Goal: Task Accomplishment & Management: Use online tool/utility

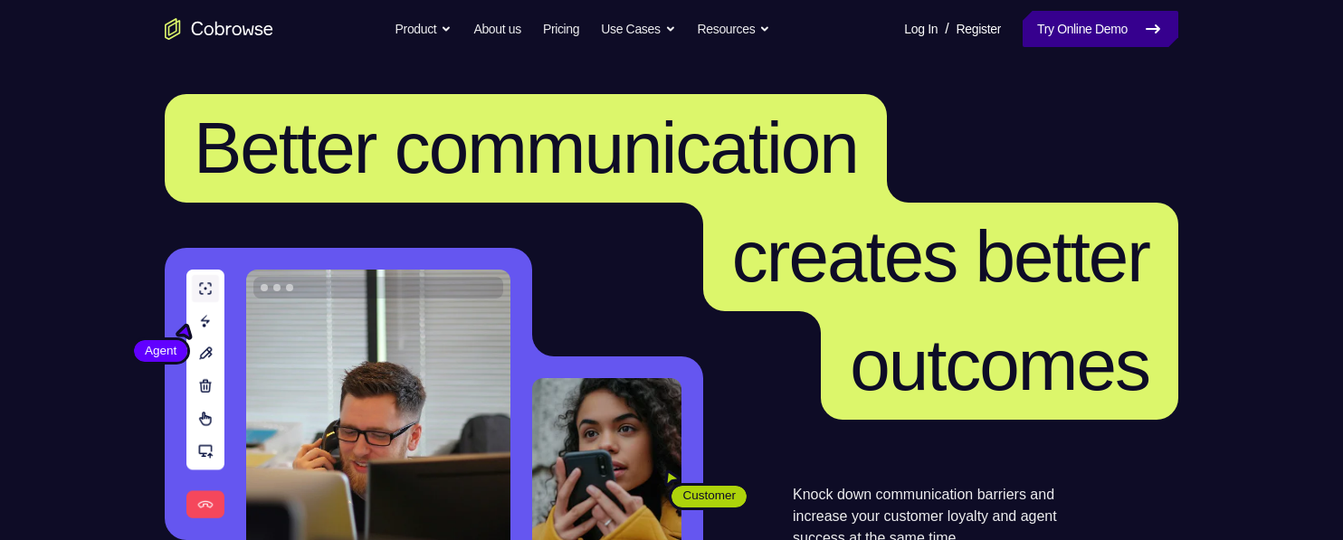
click at [1123, 28] on link "Try Online Demo" at bounding box center [1101, 29] width 156 height 36
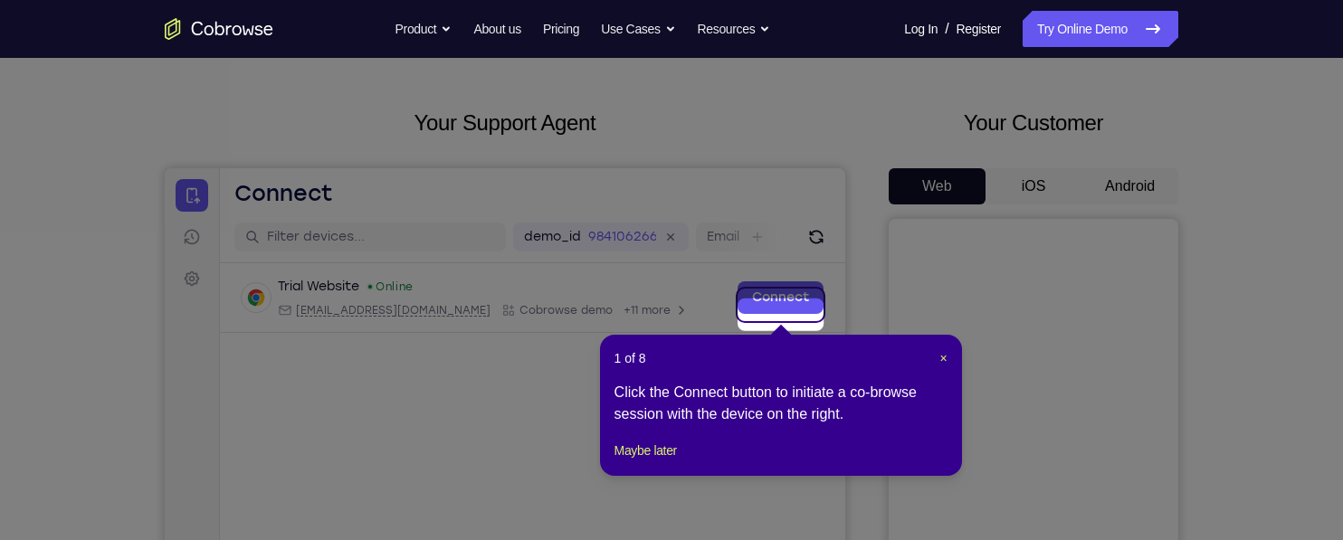
scroll to position [48, 0]
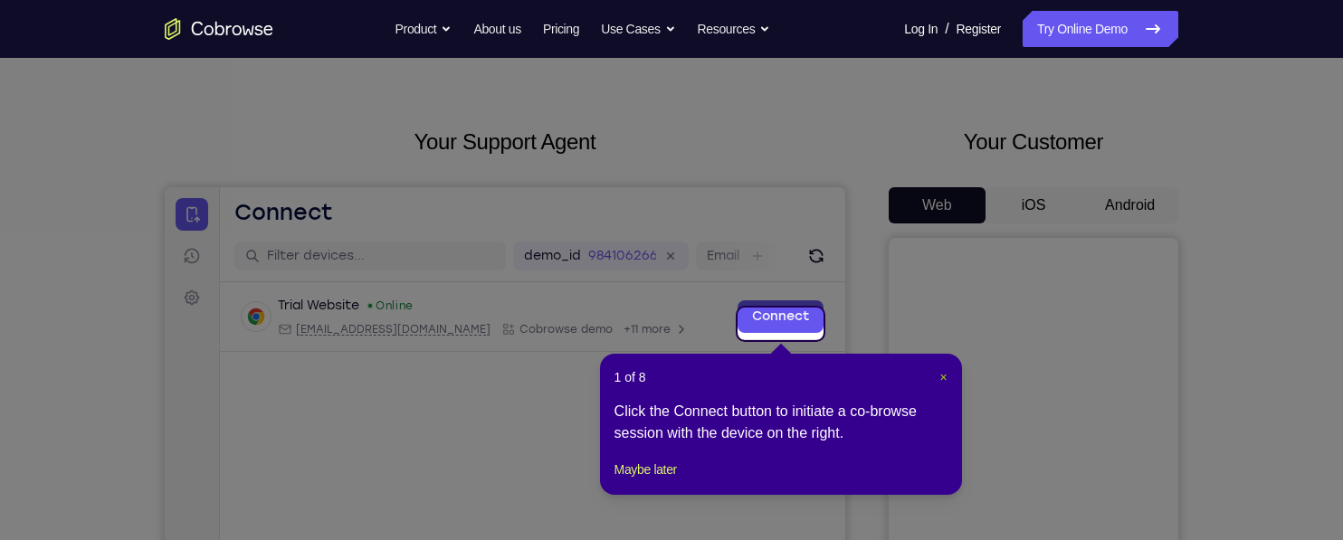
click at [944, 377] on span "×" at bounding box center [942, 377] width 7 height 14
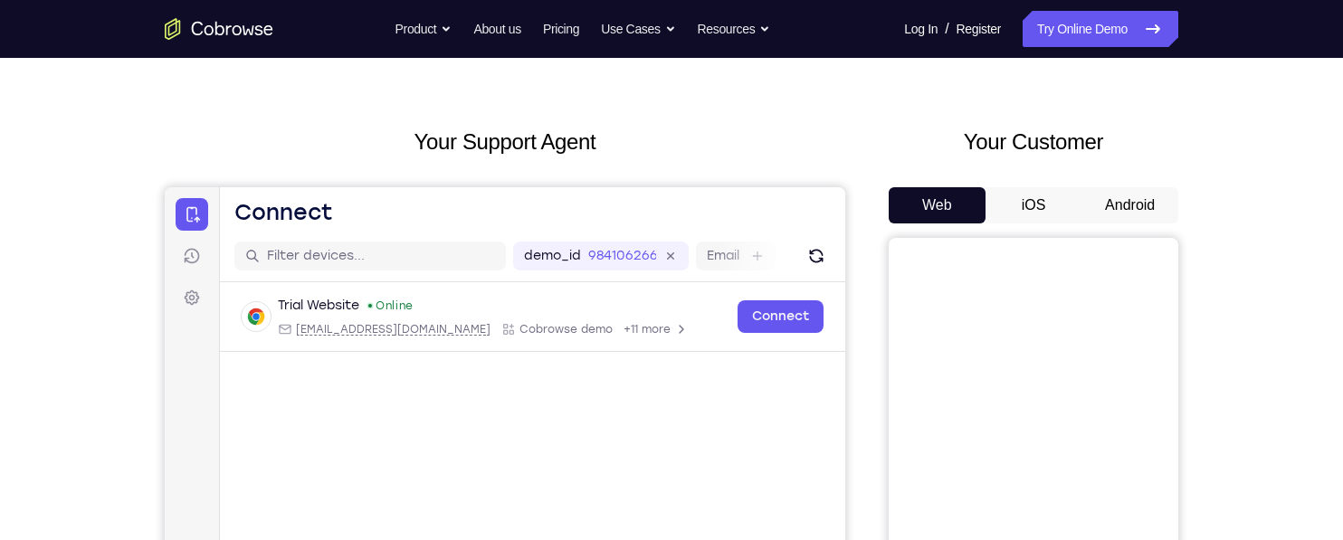
click at [1129, 205] on button "Android" at bounding box center [1129, 205] width 97 height 36
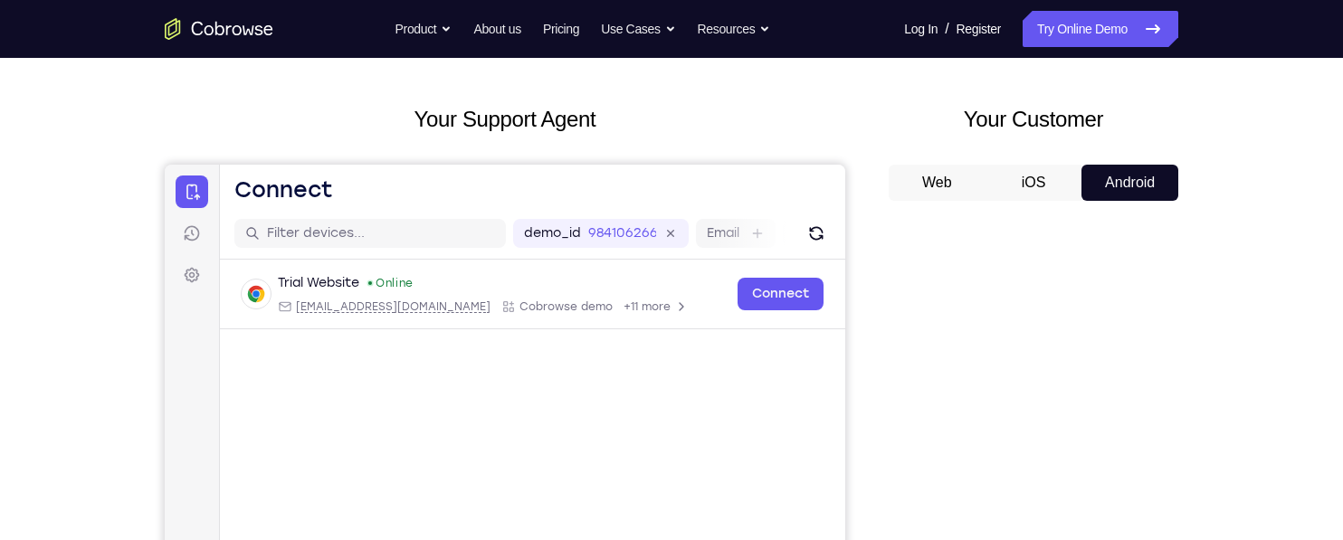
scroll to position [73, 0]
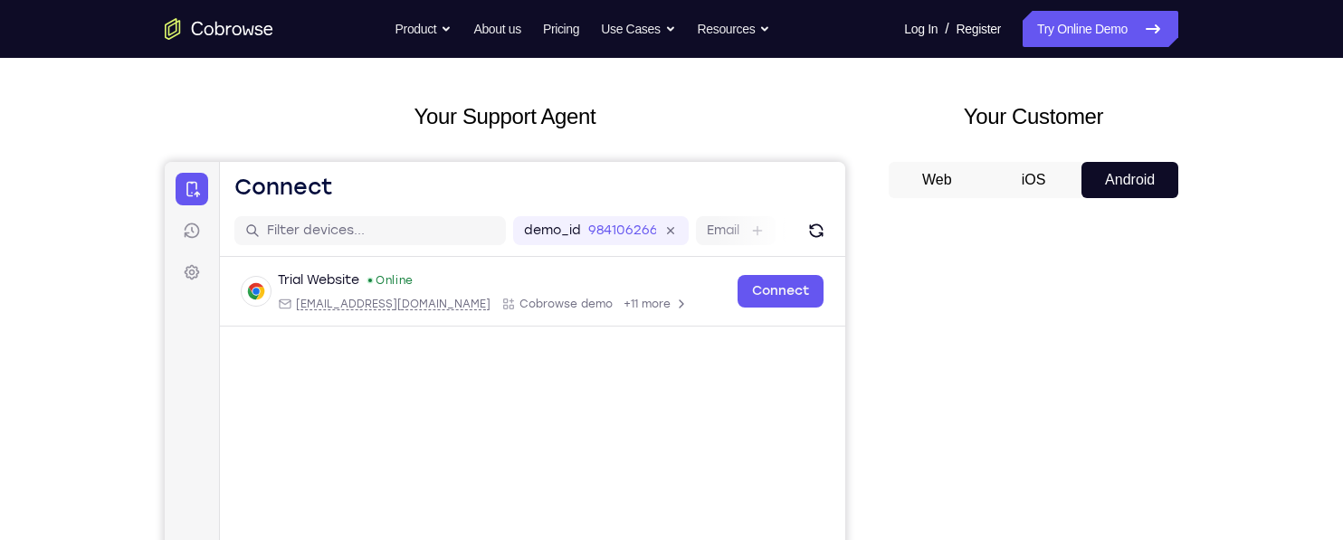
click at [1125, 195] on button "Android" at bounding box center [1129, 180] width 97 height 36
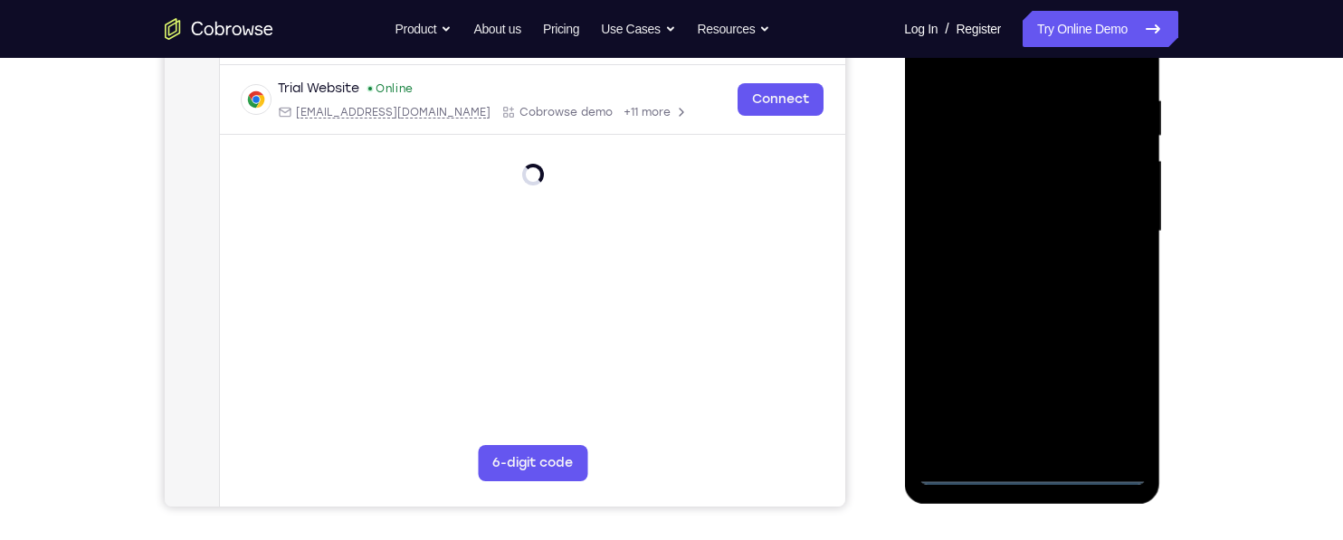
scroll to position [337, 0]
click at [1033, 469] on div at bounding box center [1032, 229] width 228 height 507
click at [1119, 380] on div at bounding box center [1032, 229] width 228 height 507
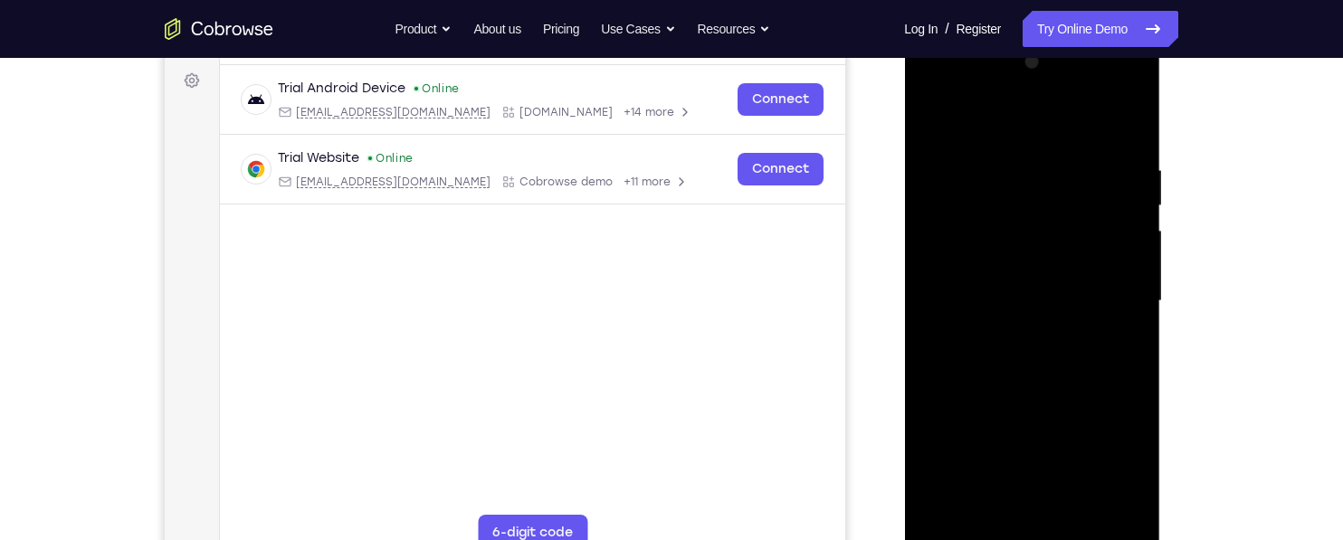
scroll to position [259, 0]
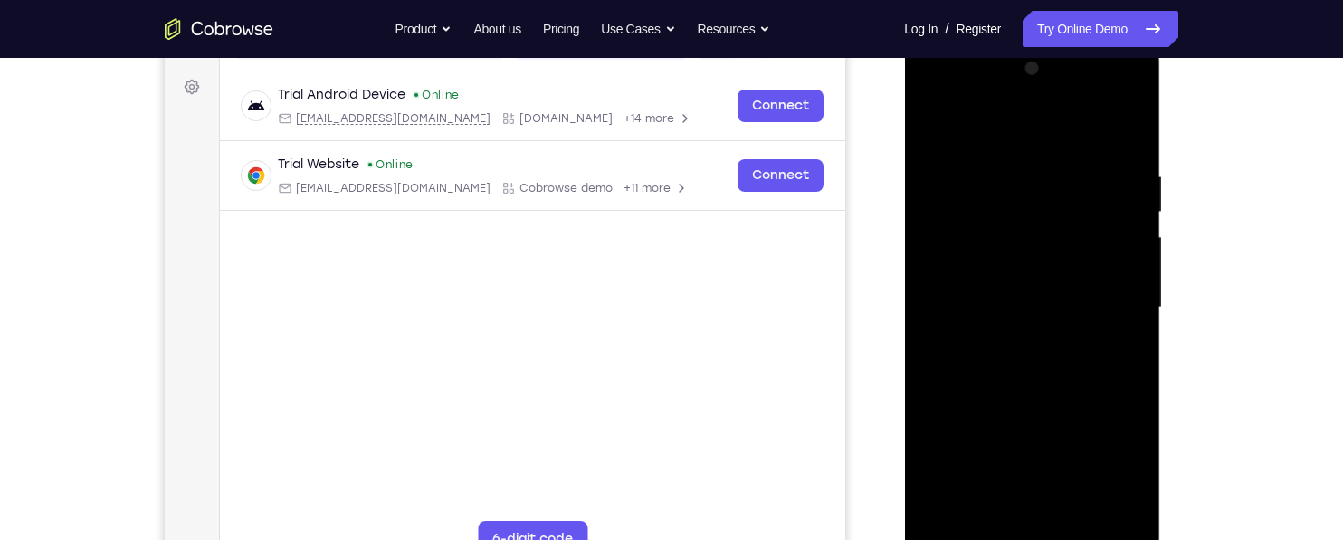
click at [952, 95] on div at bounding box center [1032, 307] width 228 height 507
click at [1098, 300] on div at bounding box center [1032, 307] width 228 height 507
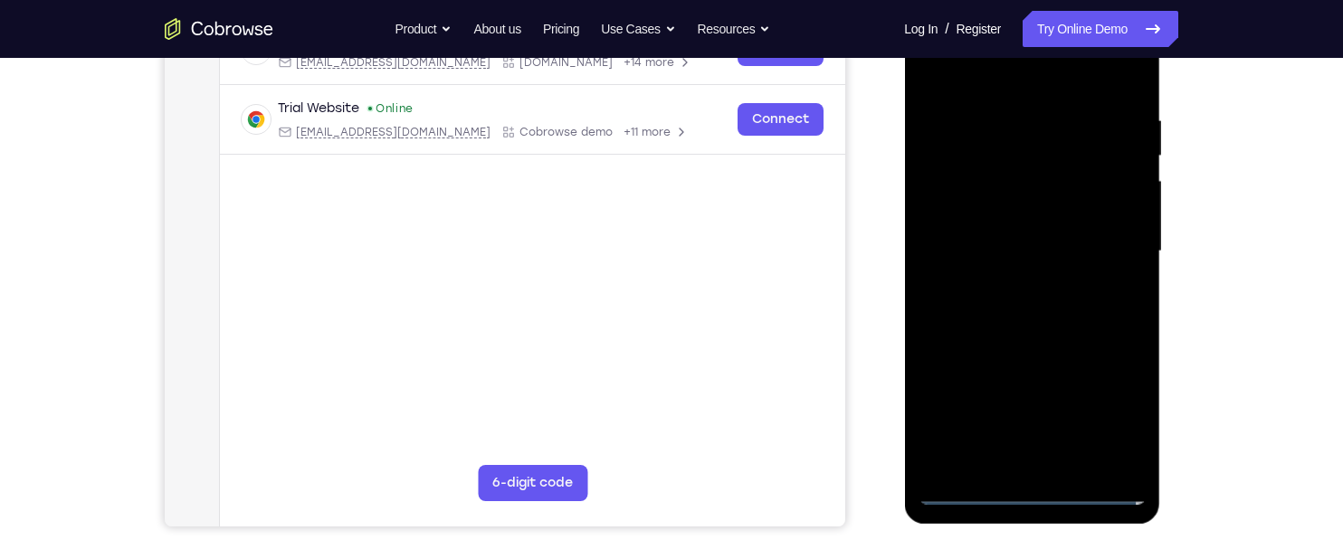
scroll to position [322, 0]
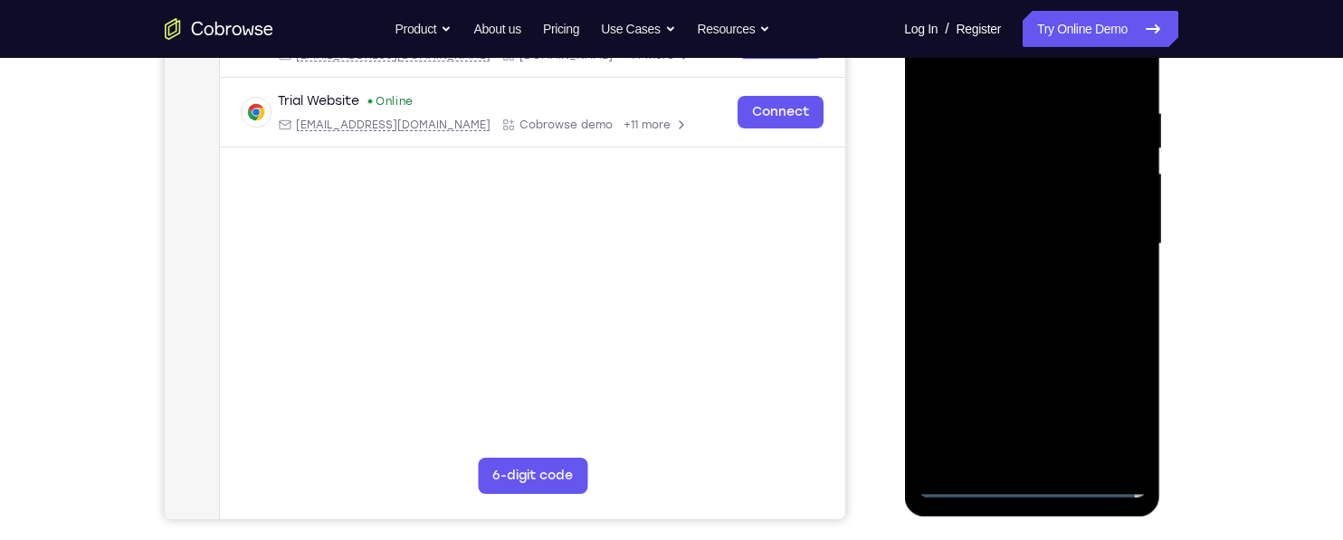
click at [1005, 451] on div at bounding box center [1032, 244] width 228 height 507
click at [957, 220] on div at bounding box center [1032, 244] width 228 height 507
click at [957, 203] on div at bounding box center [1032, 244] width 228 height 507
click at [1128, 242] on div at bounding box center [1032, 244] width 228 height 507
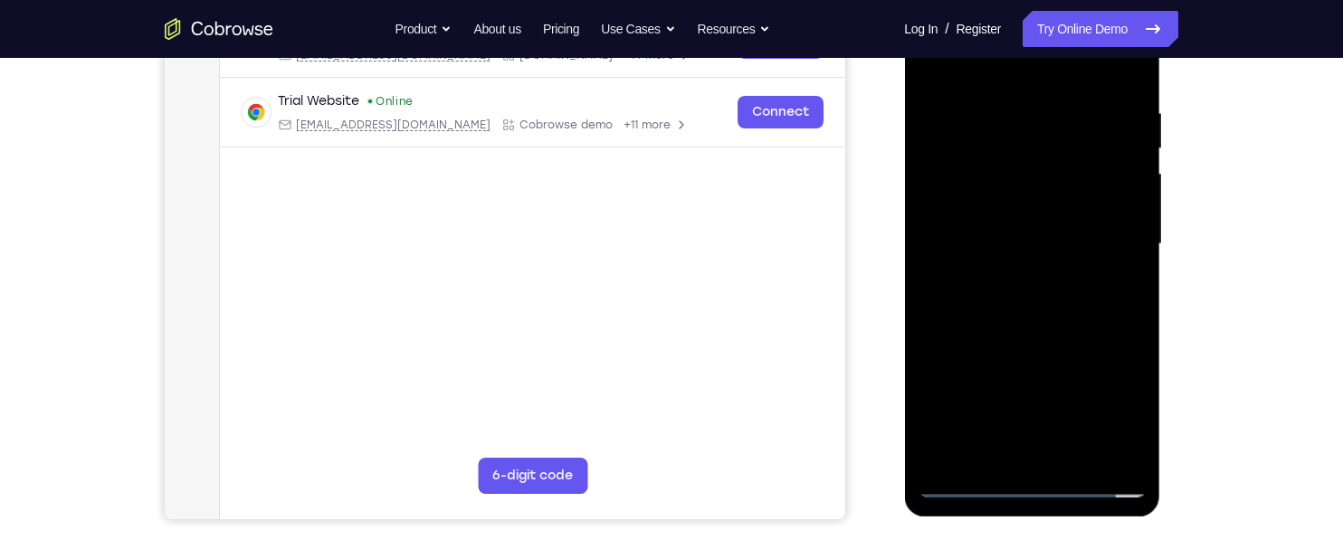
click at [1079, 238] on div at bounding box center [1032, 244] width 228 height 507
click at [989, 308] on div at bounding box center [1032, 244] width 228 height 507
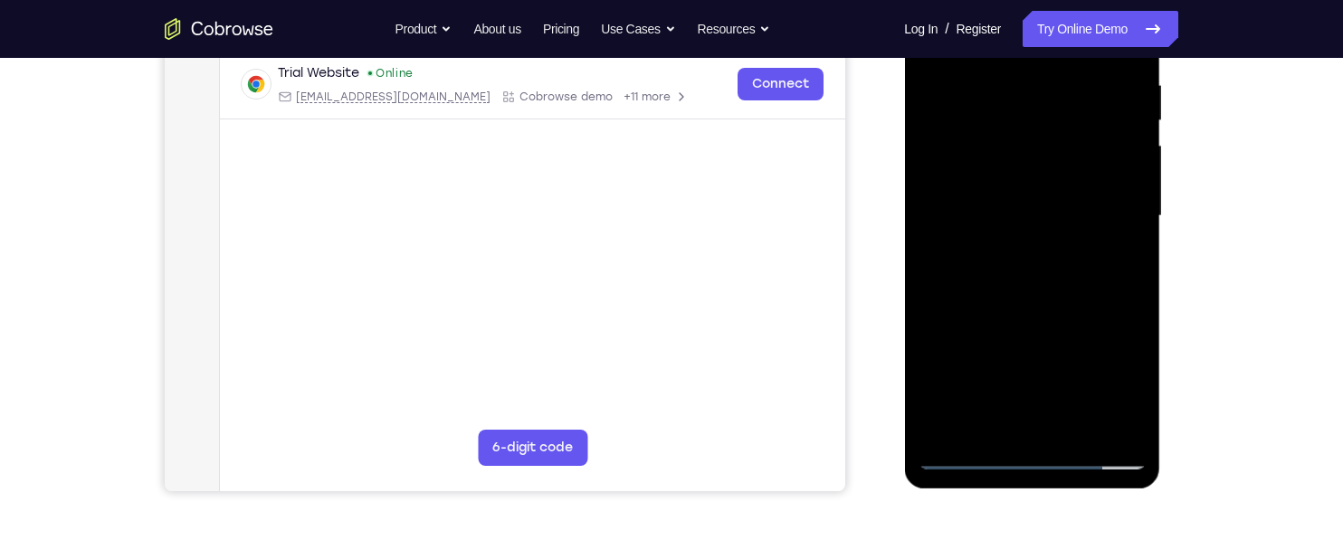
scroll to position [349, 0]
drag, startPoint x: 989, startPoint y: 281, endPoint x: 1005, endPoint y: 197, distance: 84.8
click at [1005, 197] on div at bounding box center [1032, 217] width 228 height 507
click at [1078, 429] on div at bounding box center [1032, 217] width 228 height 507
click at [986, 320] on div at bounding box center [1032, 217] width 228 height 507
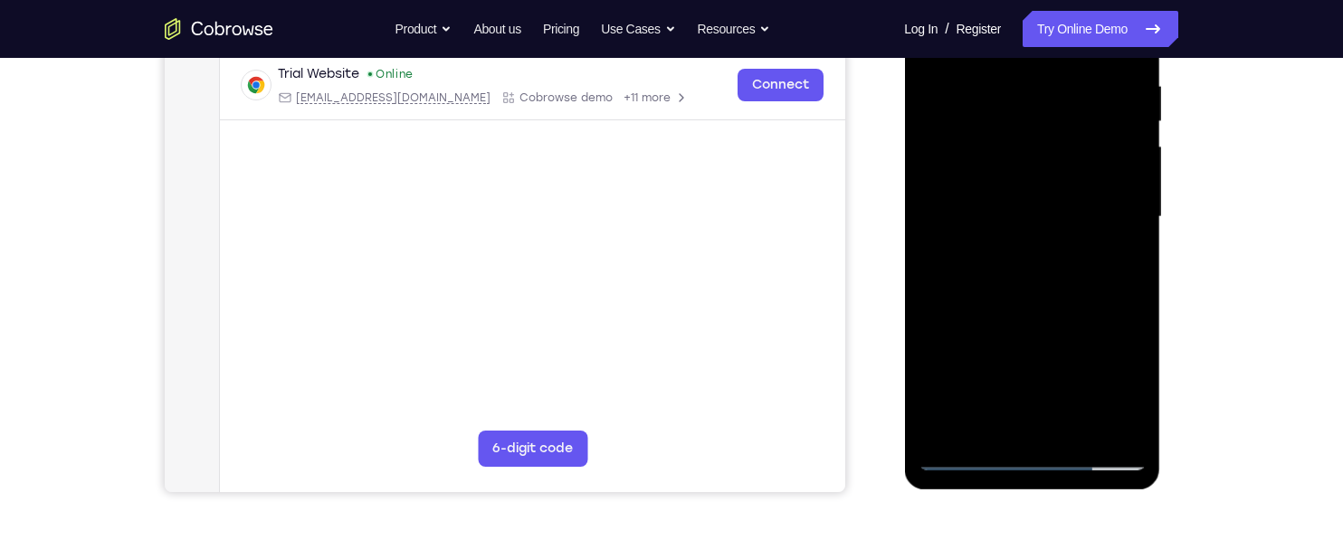
click at [986, 320] on div at bounding box center [1032, 217] width 228 height 507
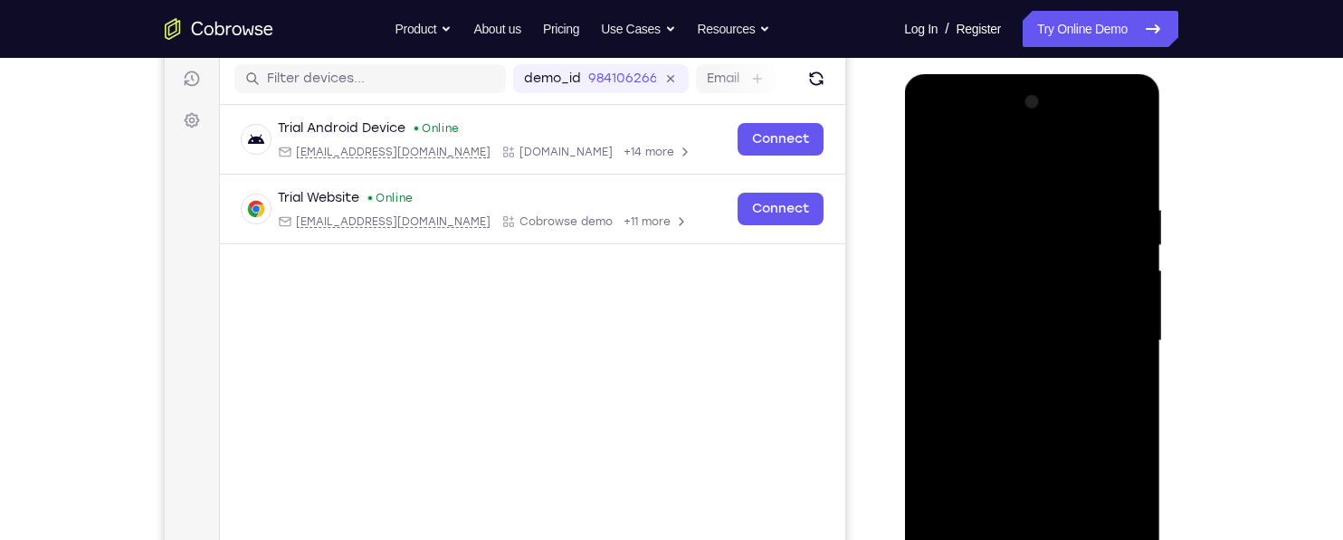
scroll to position [212, 0]
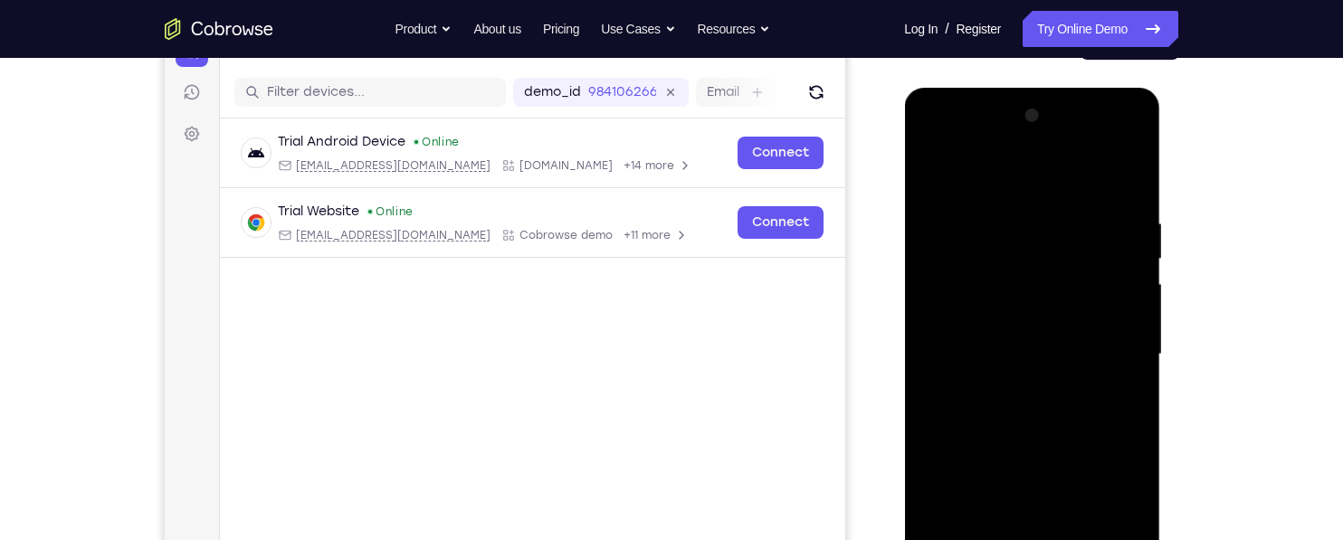
click at [1118, 178] on div at bounding box center [1032, 354] width 228 height 507
click at [935, 172] on div at bounding box center [1032, 354] width 228 height 507
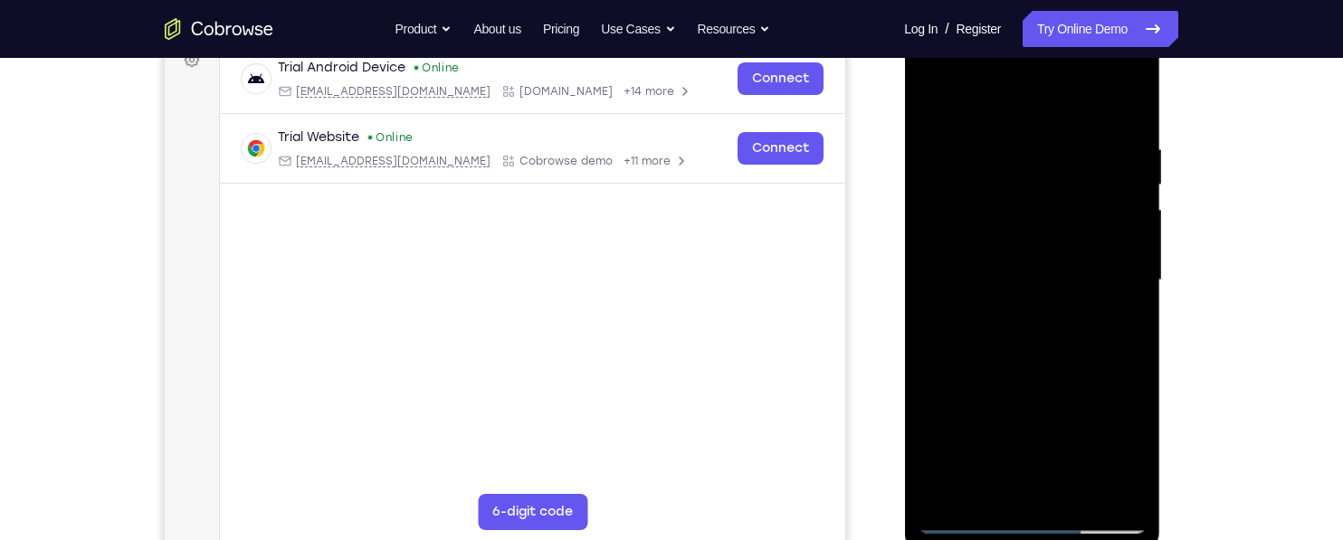
scroll to position [288, 0]
drag, startPoint x: 1030, startPoint y: 240, endPoint x: 1037, endPoint y: 247, distance: 10.2
click at [1037, 247] on div at bounding box center [1032, 278] width 228 height 507
drag, startPoint x: 1059, startPoint y: 217, endPoint x: 1052, endPoint y: 332, distance: 115.2
click at [1052, 332] on div at bounding box center [1032, 278] width 228 height 507
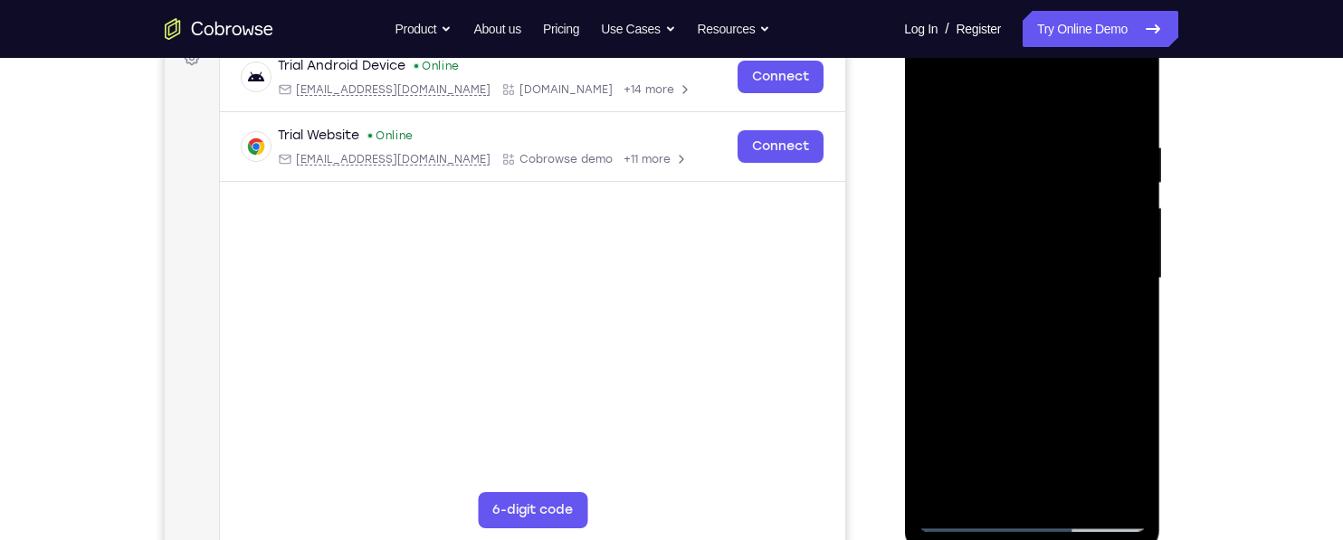
click at [989, 115] on div at bounding box center [1032, 278] width 228 height 507
click at [980, 203] on div at bounding box center [1032, 278] width 228 height 507
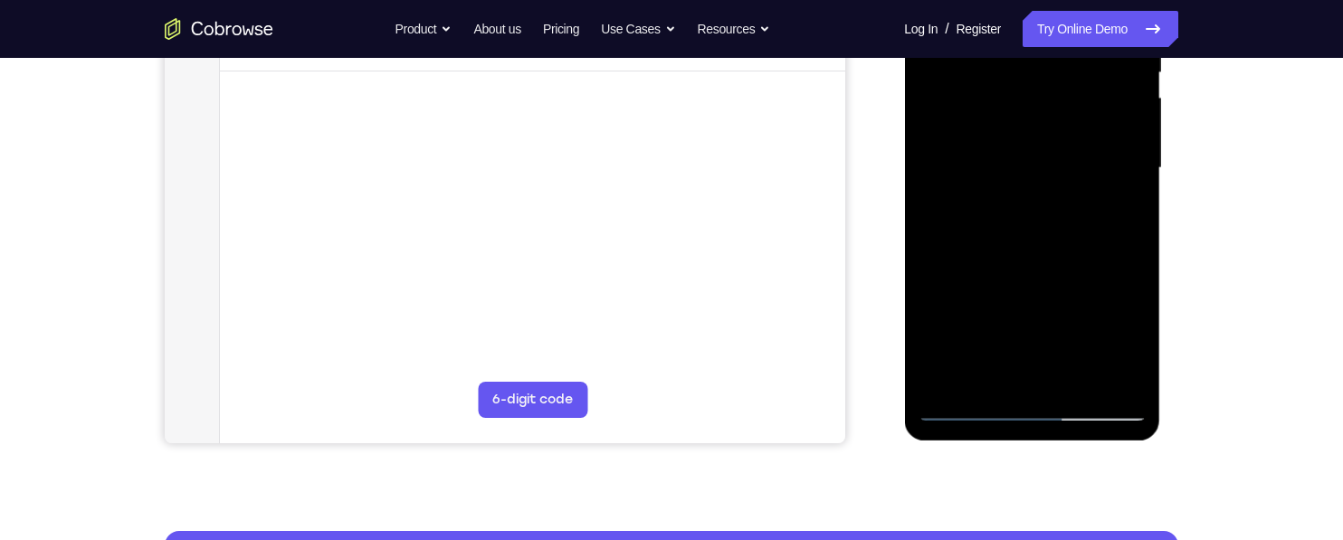
scroll to position [460, 0]
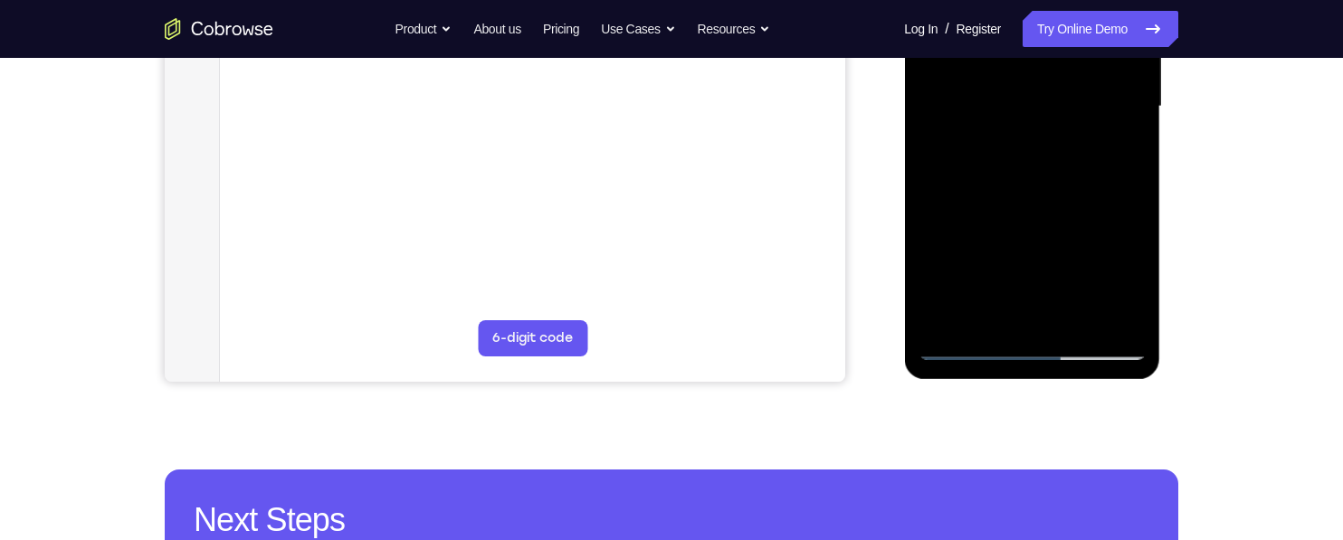
click at [964, 315] on div at bounding box center [1032, 106] width 228 height 507
click at [1115, 155] on div at bounding box center [1032, 106] width 228 height 507
click at [1114, 151] on div at bounding box center [1032, 106] width 228 height 507
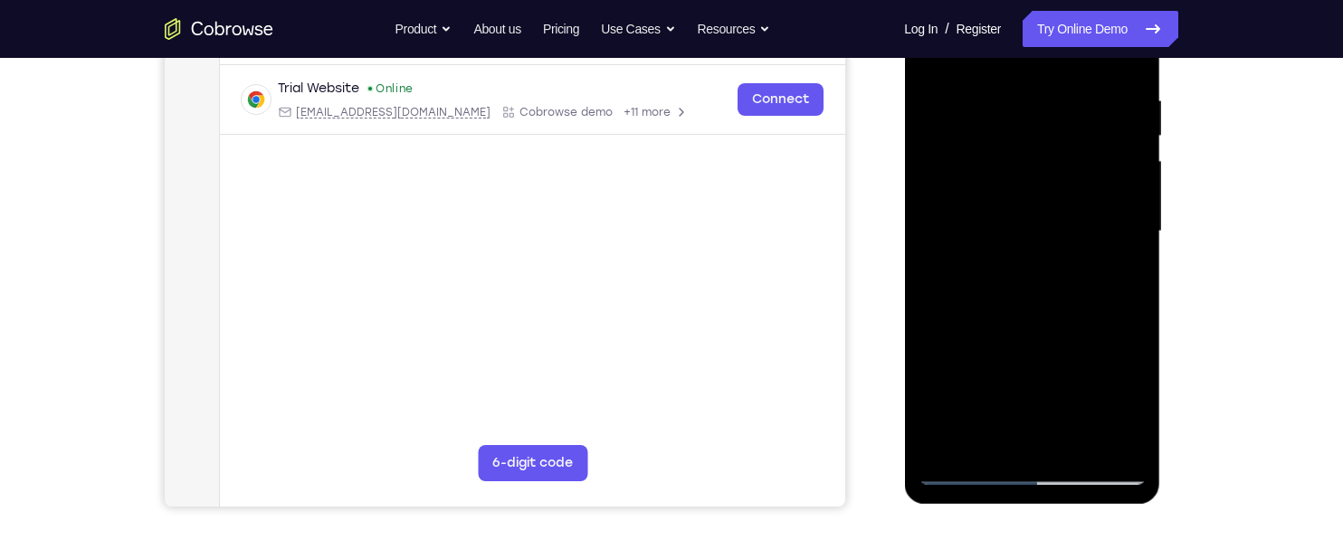
scroll to position [250, 0]
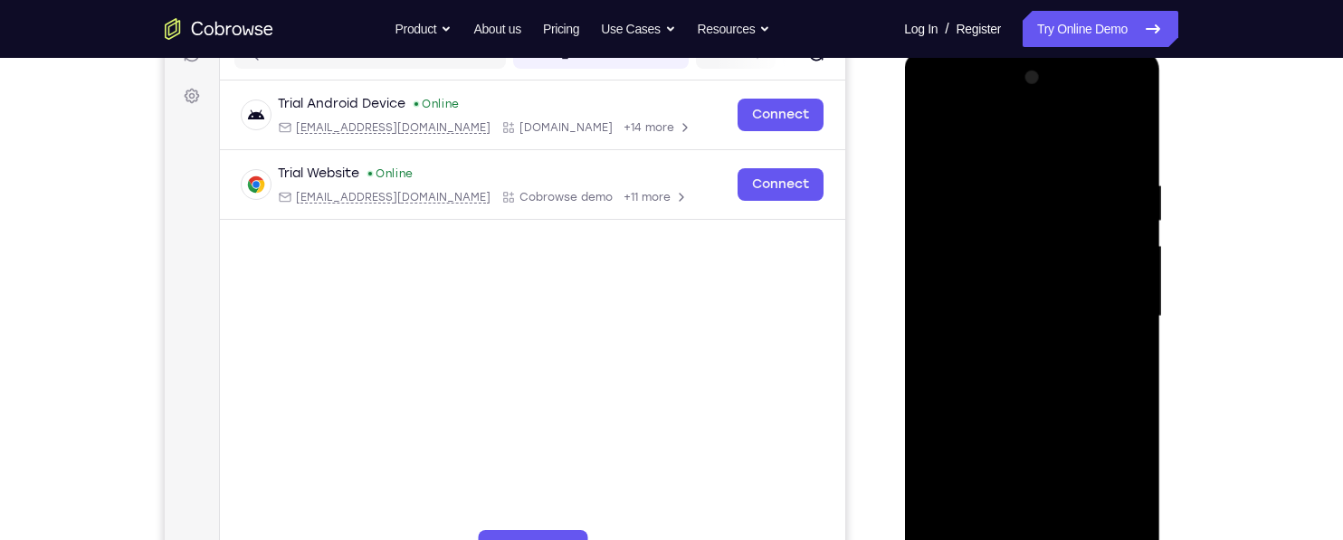
click at [943, 129] on div at bounding box center [1032, 316] width 228 height 507
click at [1117, 157] on div at bounding box center [1032, 316] width 228 height 507
click at [1003, 300] on div at bounding box center [1032, 316] width 228 height 507
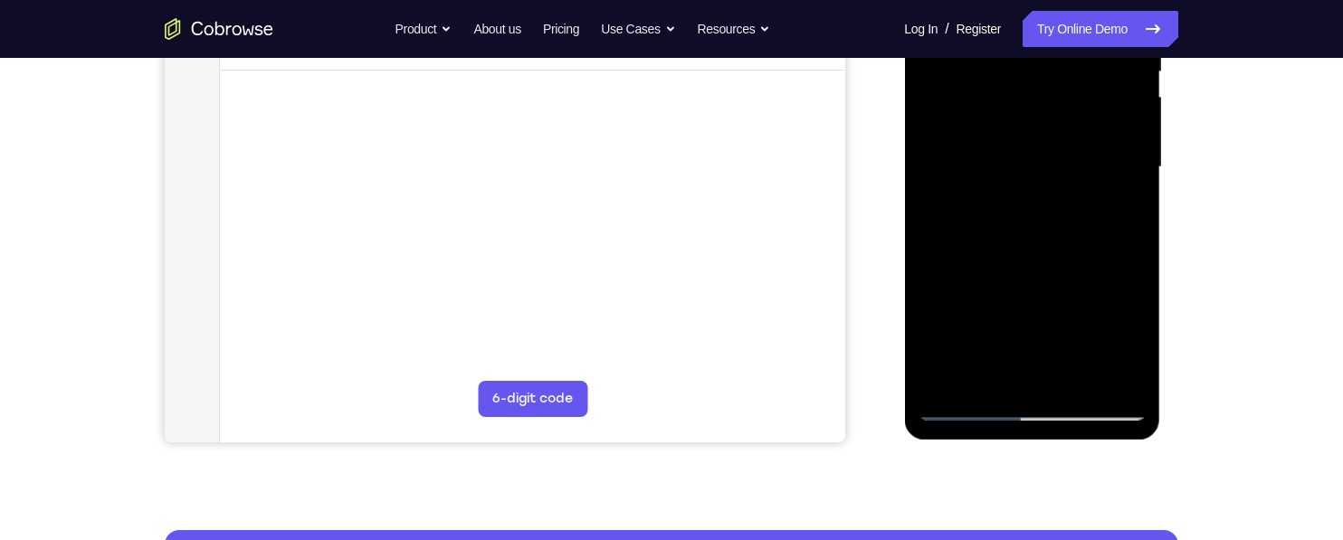
scroll to position [401, 0]
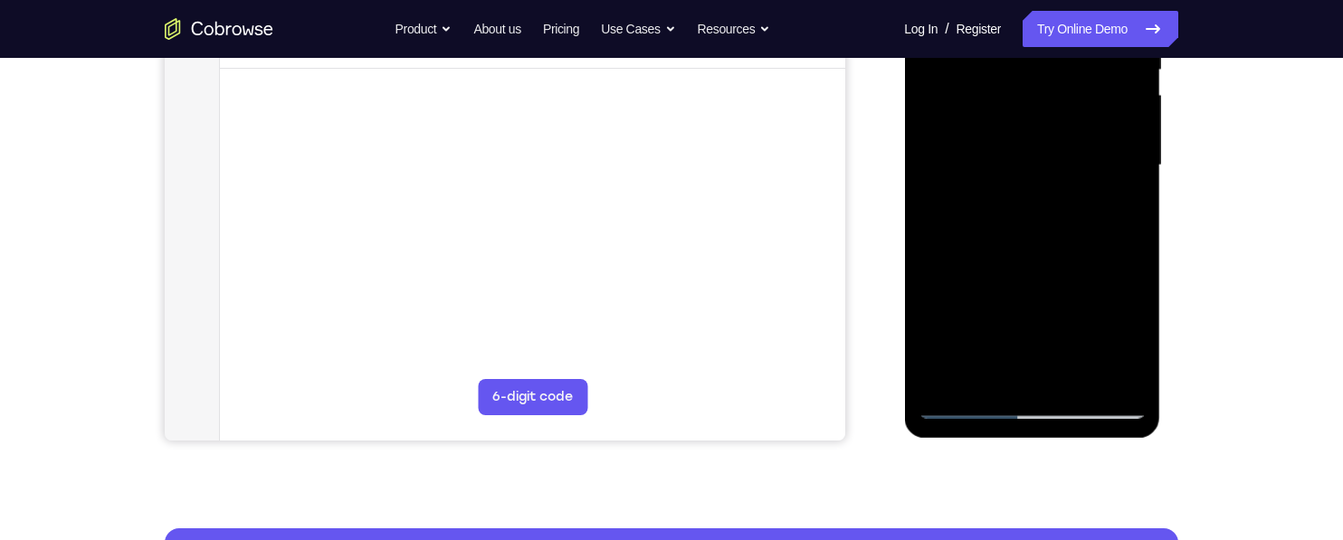
click at [1119, 227] on div at bounding box center [1032, 165] width 228 height 507
click at [1116, 370] on div at bounding box center [1032, 165] width 228 height 507
click at [980, 367] on div at bounding box center [1032, 165] width 228 height 507
click at [1114, 209] on div at bounding box center [1032, 165] width 228 height 507
click at [1120, 345] on div at bounding box center [1032, 165] width 228 height 507
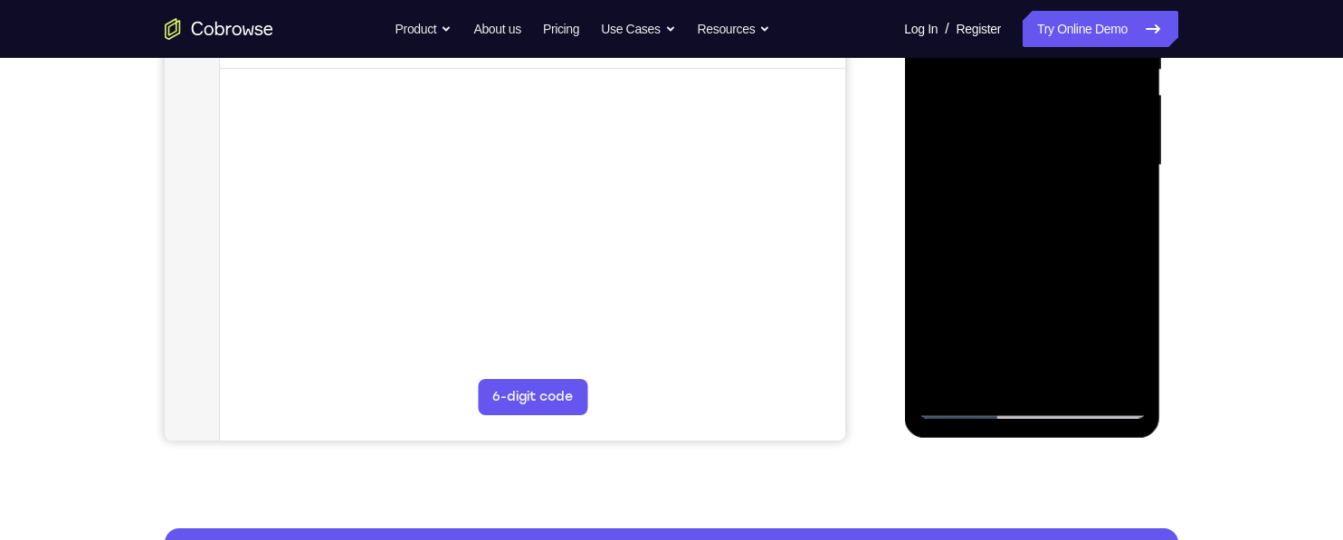
click at [1119, 330] on div at bounding box center [1032, 165] width 228 height 507
click at [1122, 205] on div at bounding box center [1032, 165] width 228 height 507
click at [1128, 212] on div at bounding box center [1032, 165] width 228 height 507
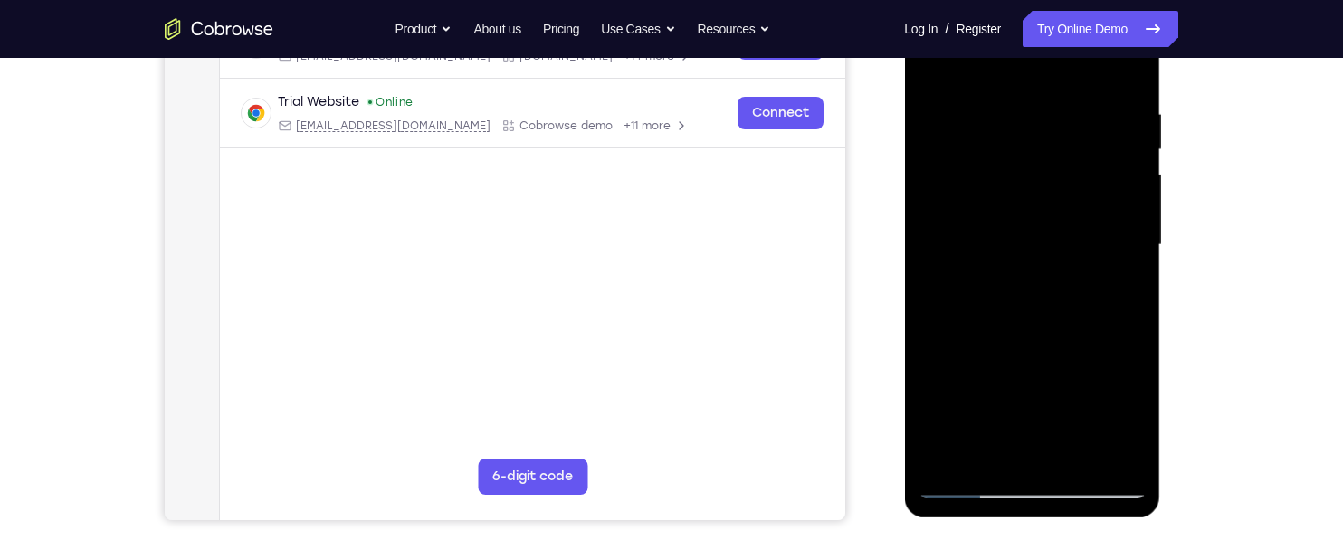
scroll to position [267, 0]
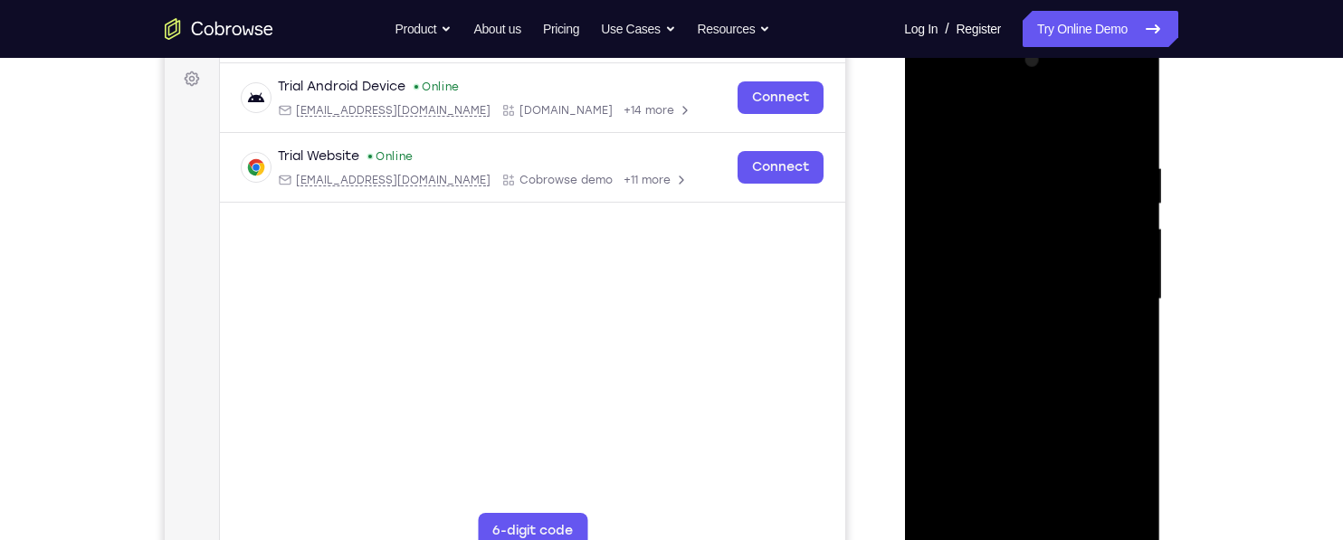
click at [936, 125] on div at bounding box center [1032, 299] width 228 height 507
click at [1045, 331] on div at bounding box center [1032, 299] width 228 height 507
click at [1138, 333] on div at bounding box center [1032, 299] width 228 height 507
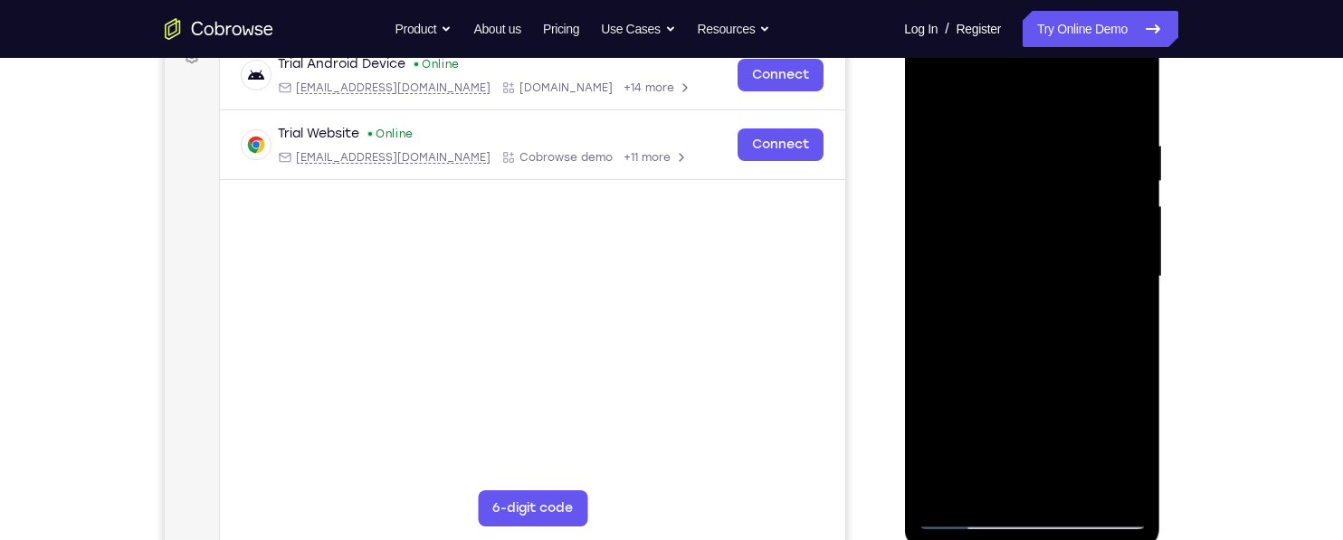
scroll to position [297, 0]
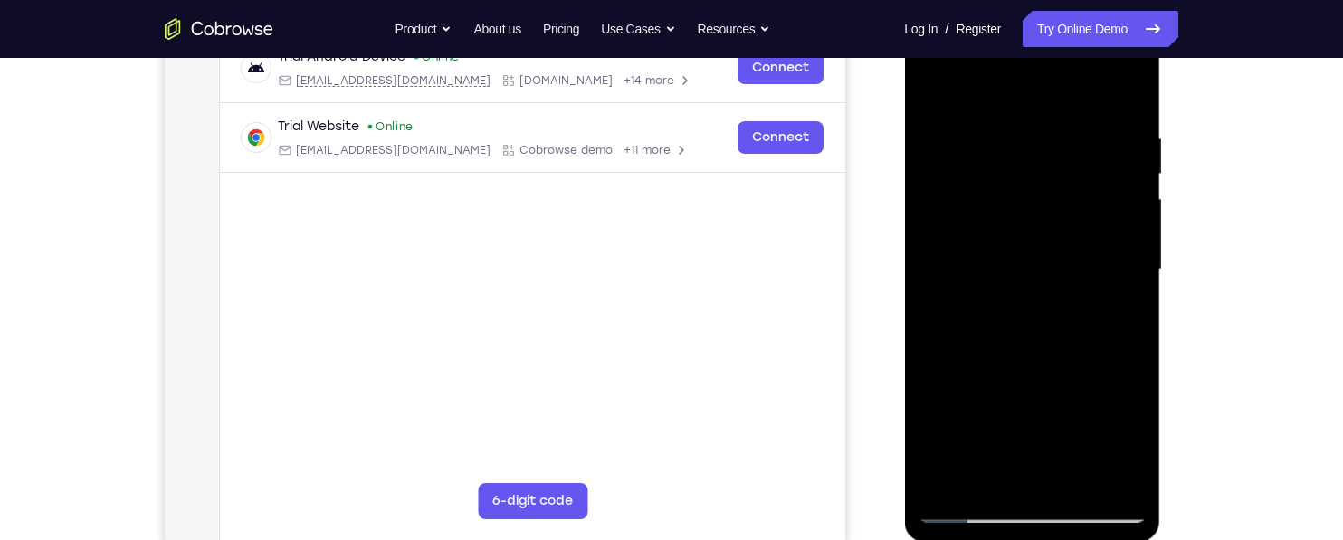
click at [1126, 471] on div at bounding box center [1032, 269] width 228 height 507
click at [1114, 465] on div at bounding box center [1032, 269] width 228 height 507
click at [1122, 468] on div at bounding box center [1032, 269] width 228 height 507
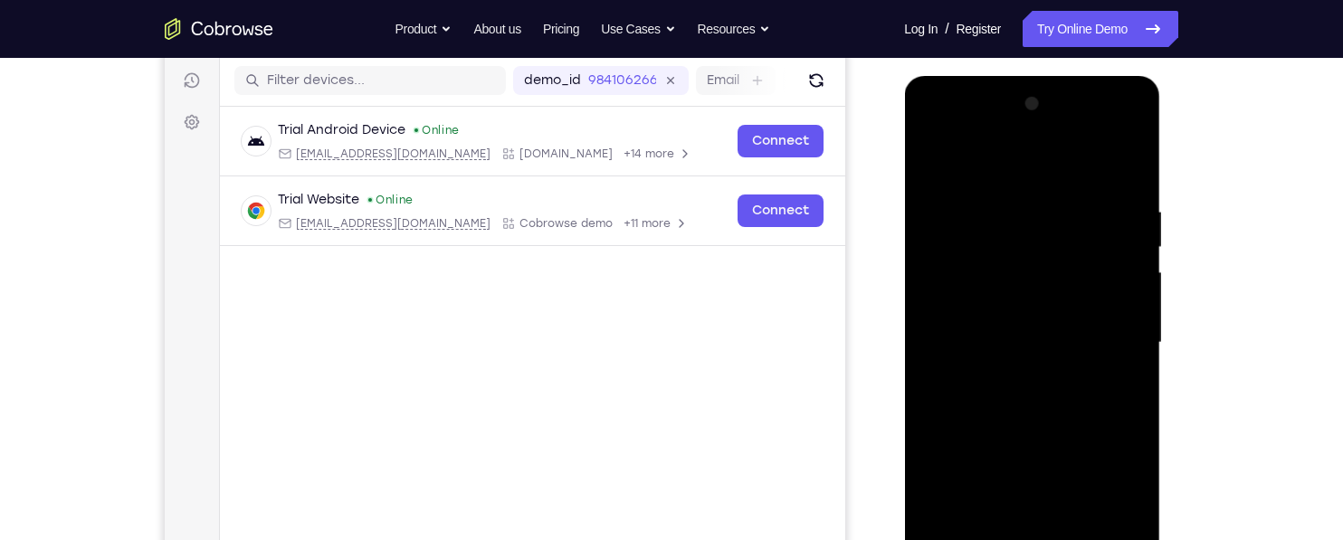
scroll to position [223, 0]
click at [932, 173] on div at bounding box center [1032, 343] width 228 height 507
click at [926, 164] on div at bounding box center [1032, 343] width 228 height 507
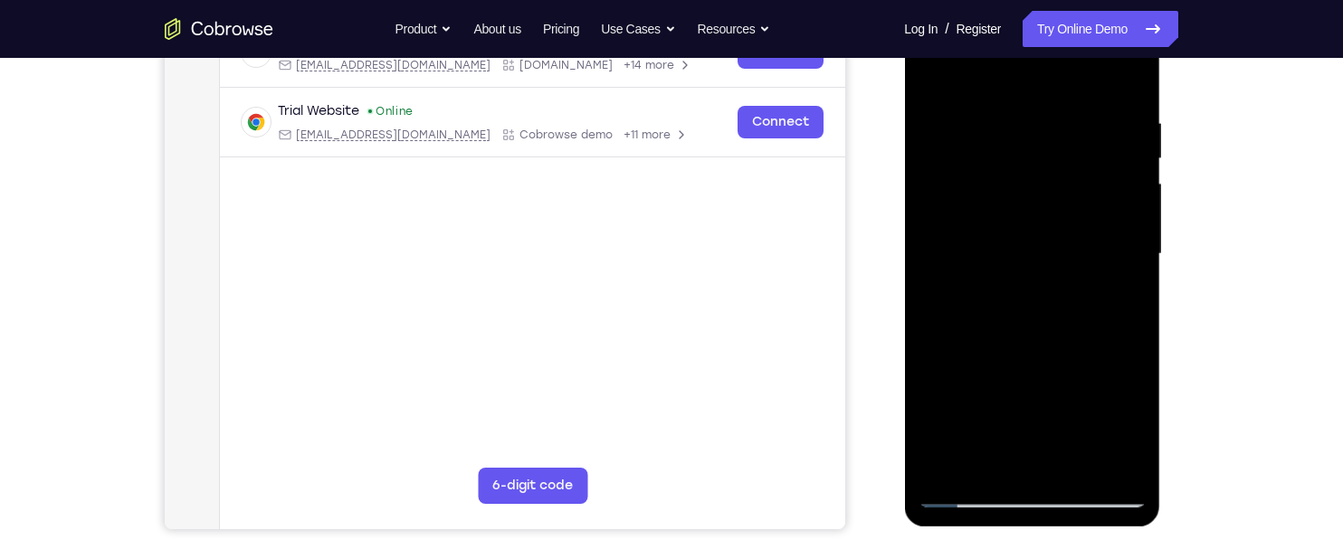
scroll to position [331, 0]
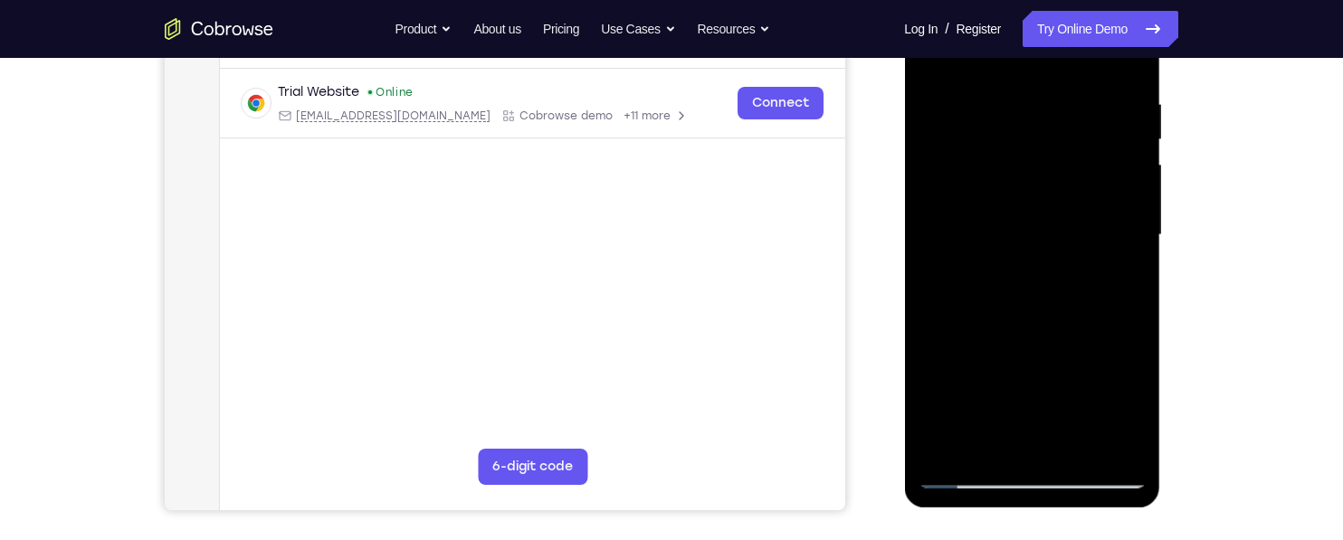
click at [1075, 441] on div at bounding box center [1032, 235] width 228 height 507
click at [1067, 227] on div at bounding box center [1032, 235] width 228 height 507
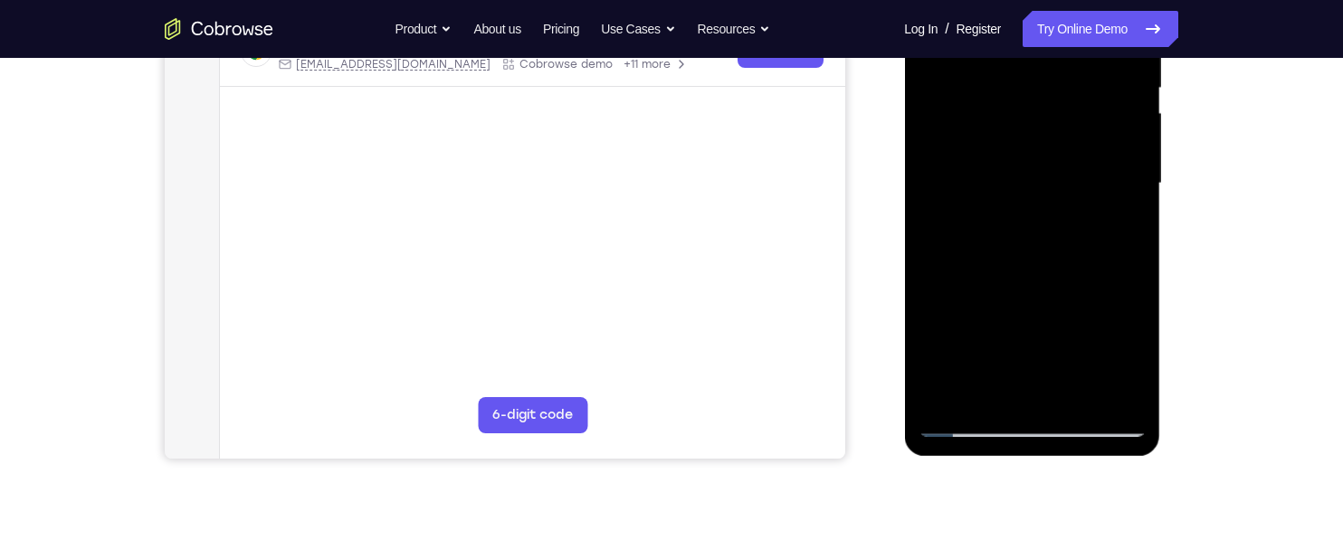
scroll to position [386, 0]
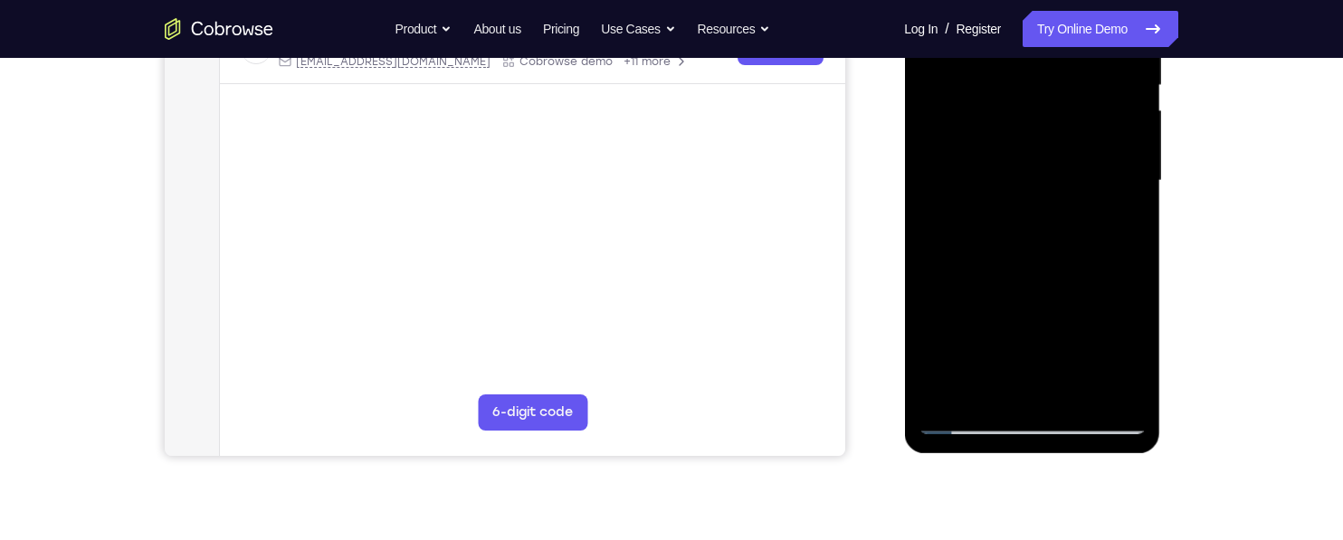
click at [1021, 377] on div at bounding box center [1032, 181] width 228 height 507
click at [1120, 227] on div at bounding box center [1032, 181] width 228 height 507
click at [1123, 236] on div at bounding box center [1032, 181] width 228 height 507
